Goal: Task Accomplishment & Management: Manage account settings

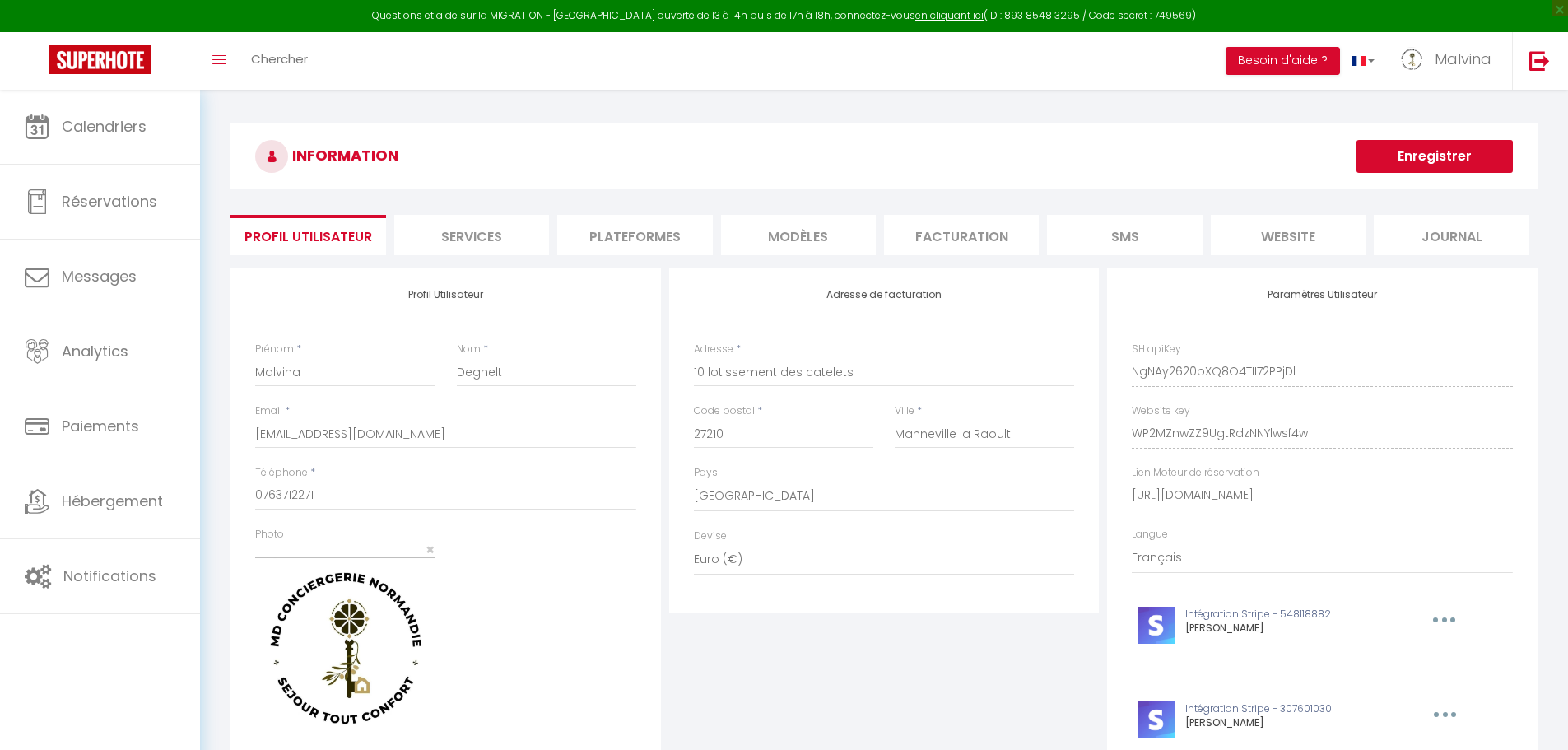
select select "28"
select select "fr"
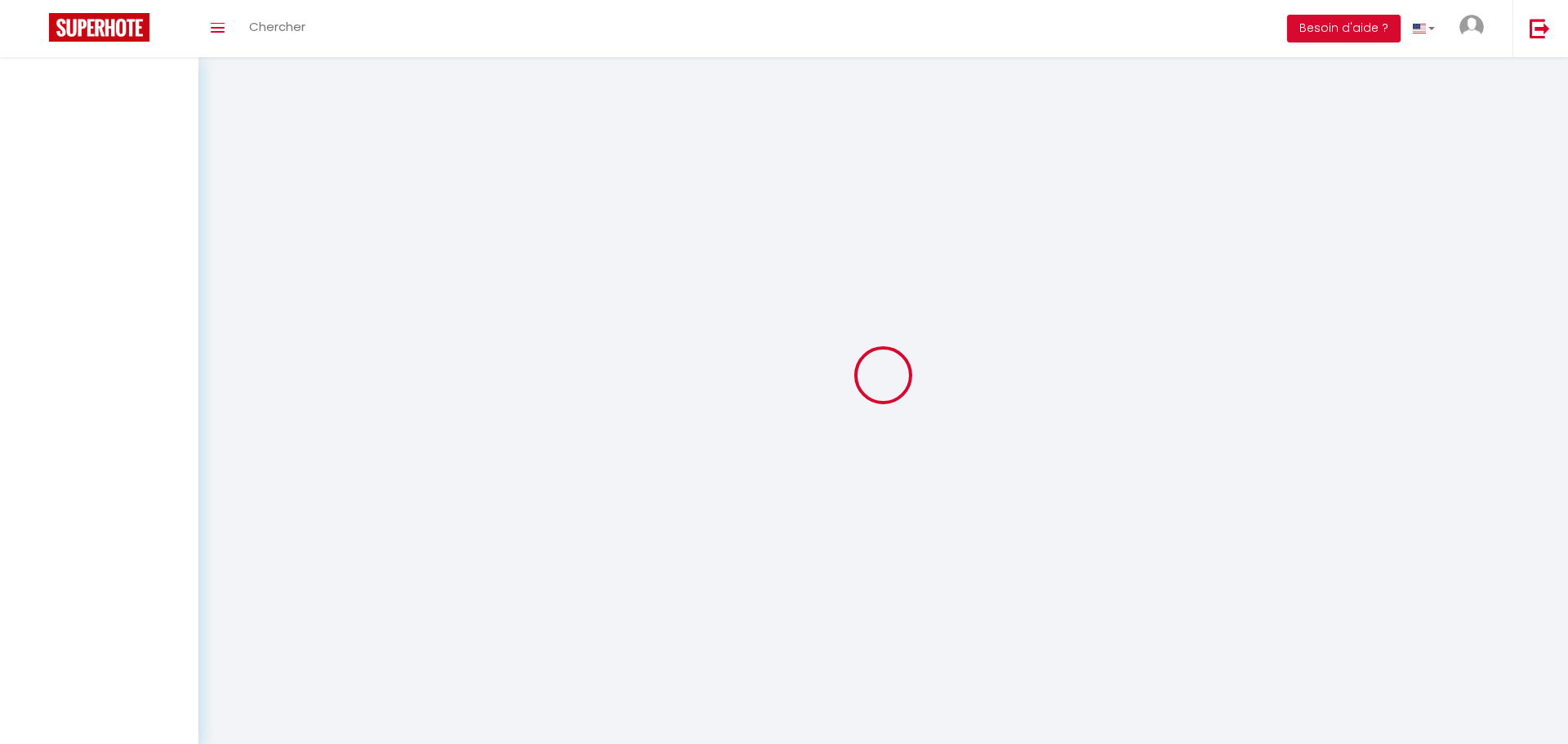
type input "Malvina"
type input "Deghelt"
type input "[EMAIL_ADDRESS][DOMAIN_NAME]"
type input "0763712271"
type input "10 lotissement des catelets"
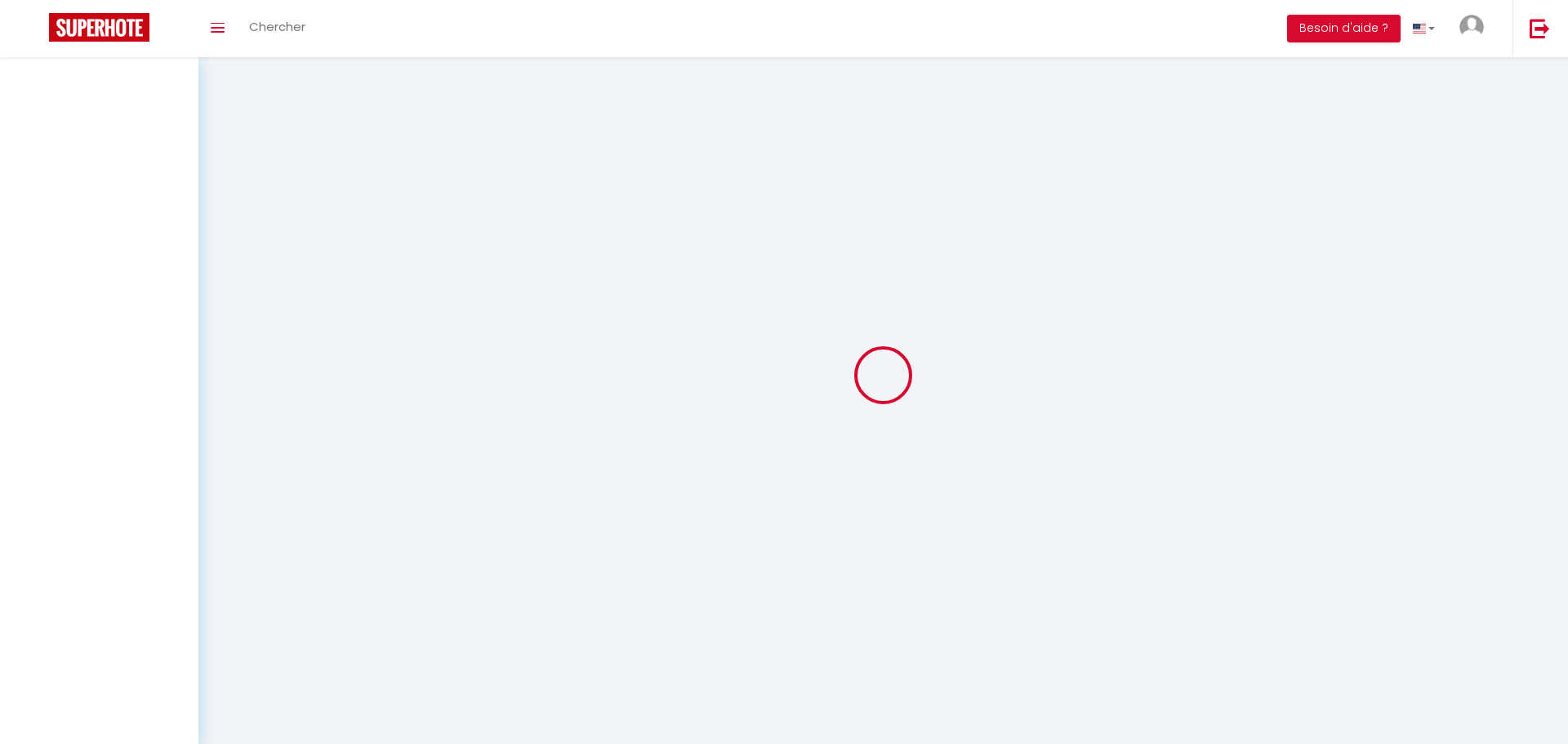
type input "27210"
type input "Manneville la Raoult"
type input "NgNAy2620pXQ8O4TII72PPjDl"
type input "WP2MZnwZZ9UgtRdzNNYlwsf4w"
type input "[URL][DOMAIN_NAME]"
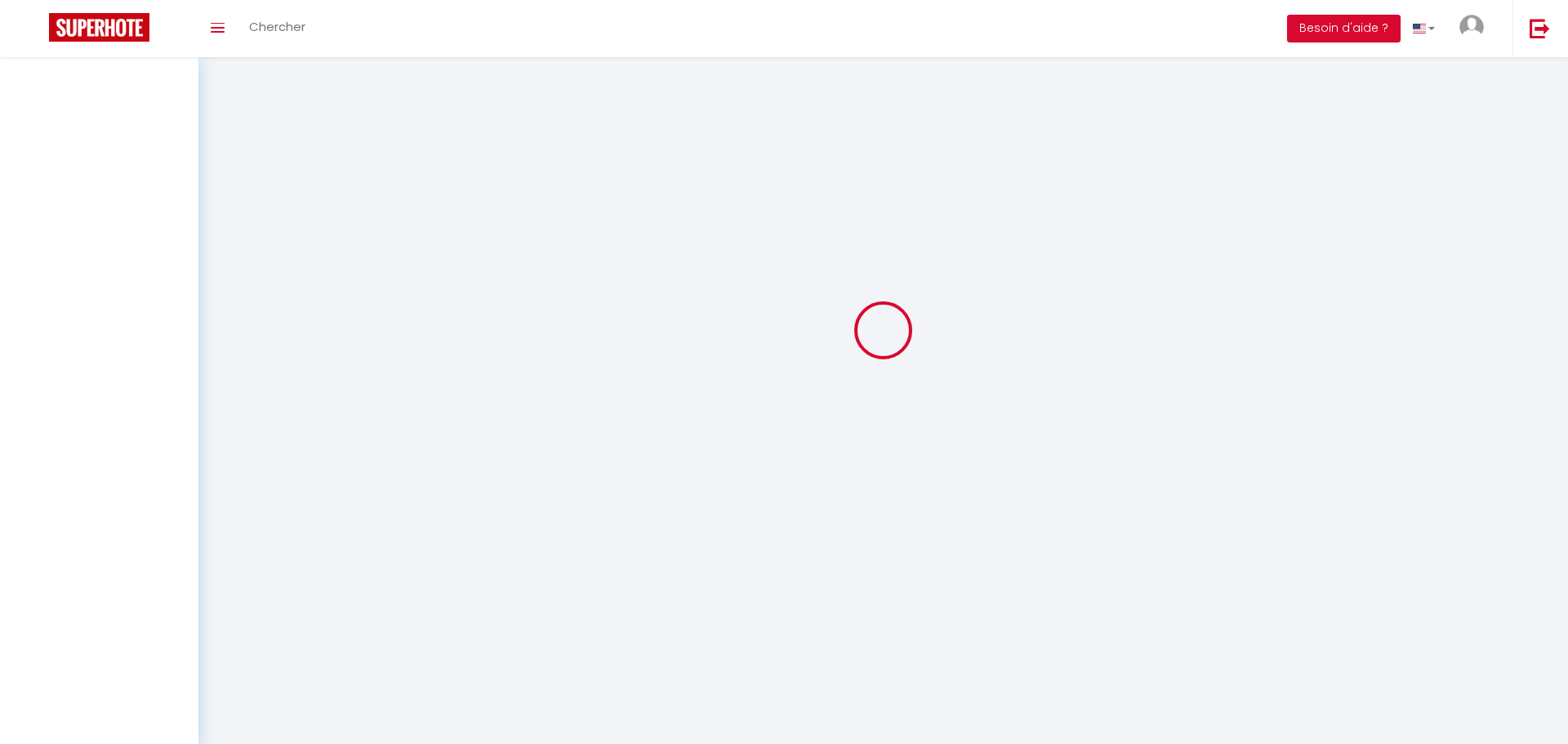
select select "28"
select select "fr"
